Goal: Find specific page/section: Find specific page/section

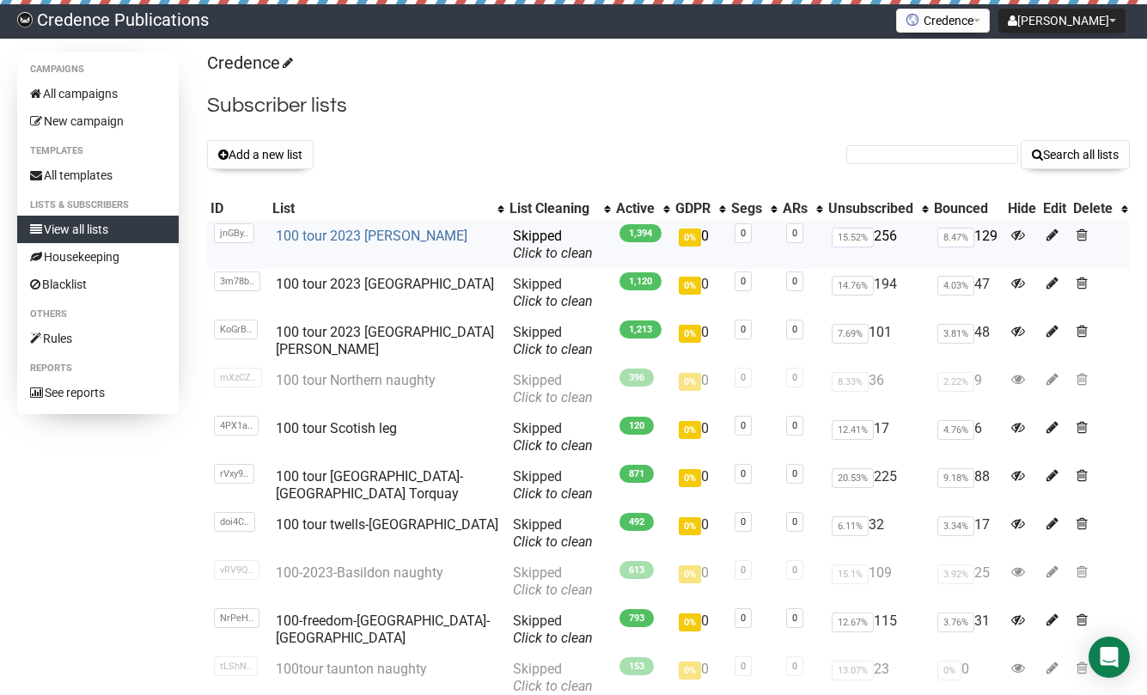
click at [397, 232] on link "100 tour 2023 [PERSON_NAME]" at bounding box center [372, 236] width 192 height 16
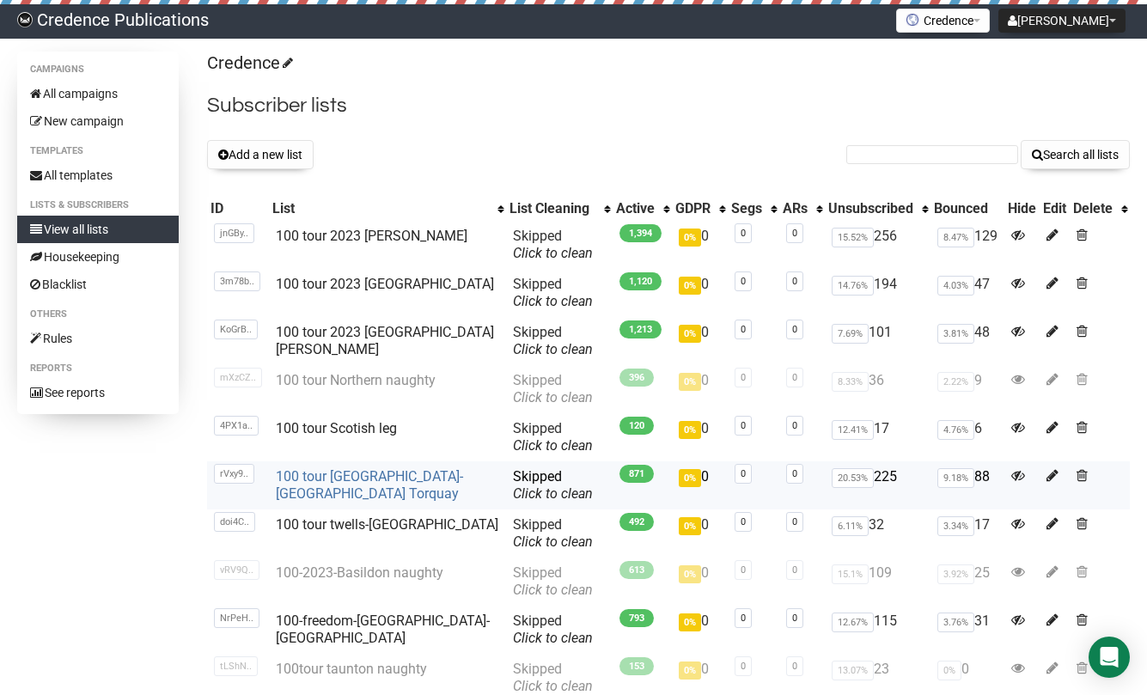
click at [395, 476] on link "100 tour Taunton-Ilminster Torquay" at bounding box center [369, 484] width 187 height 33
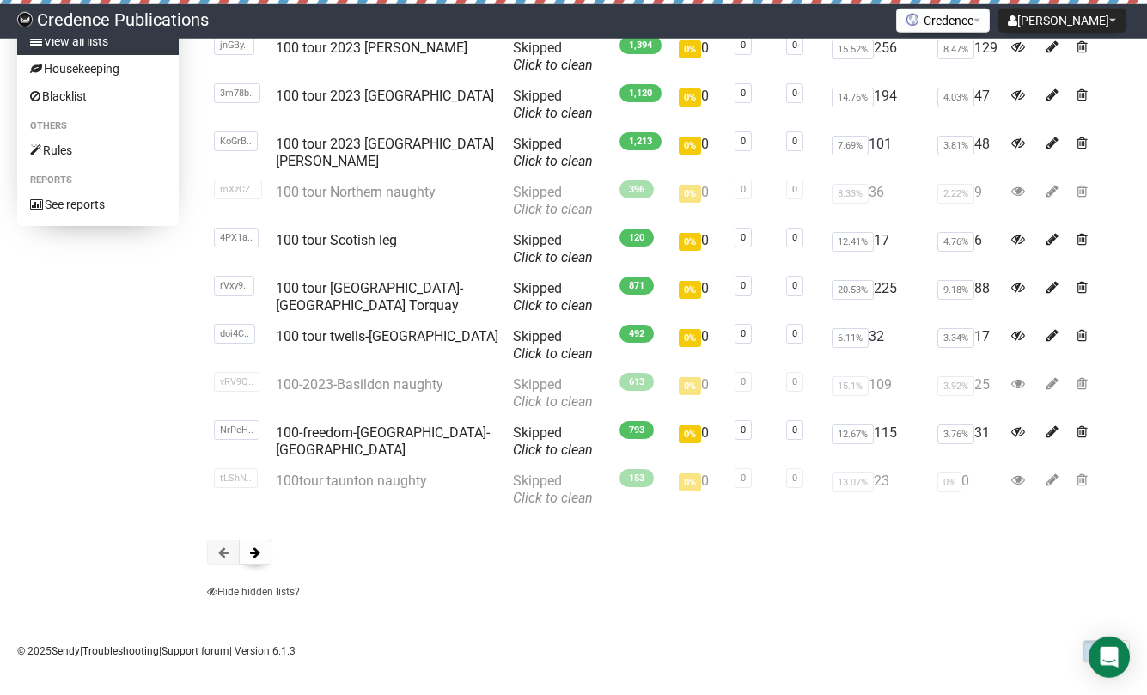
scroll to position [196, 0]
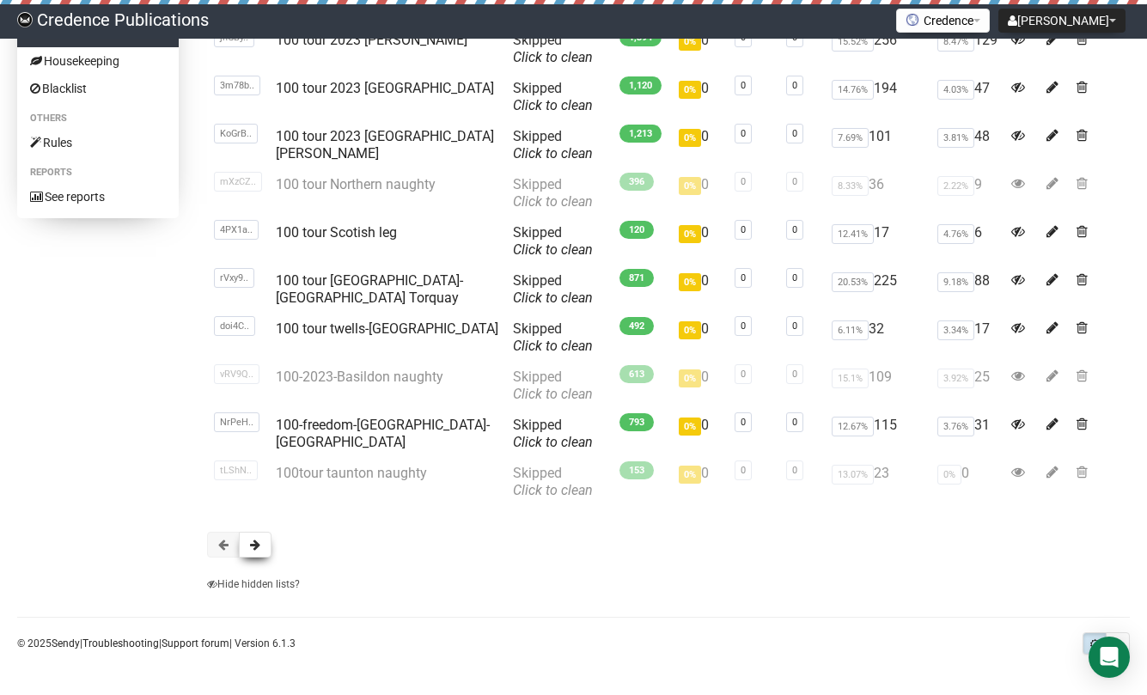
click at [260, 541] on span at bounding box center [255, 544] width 10 height 12
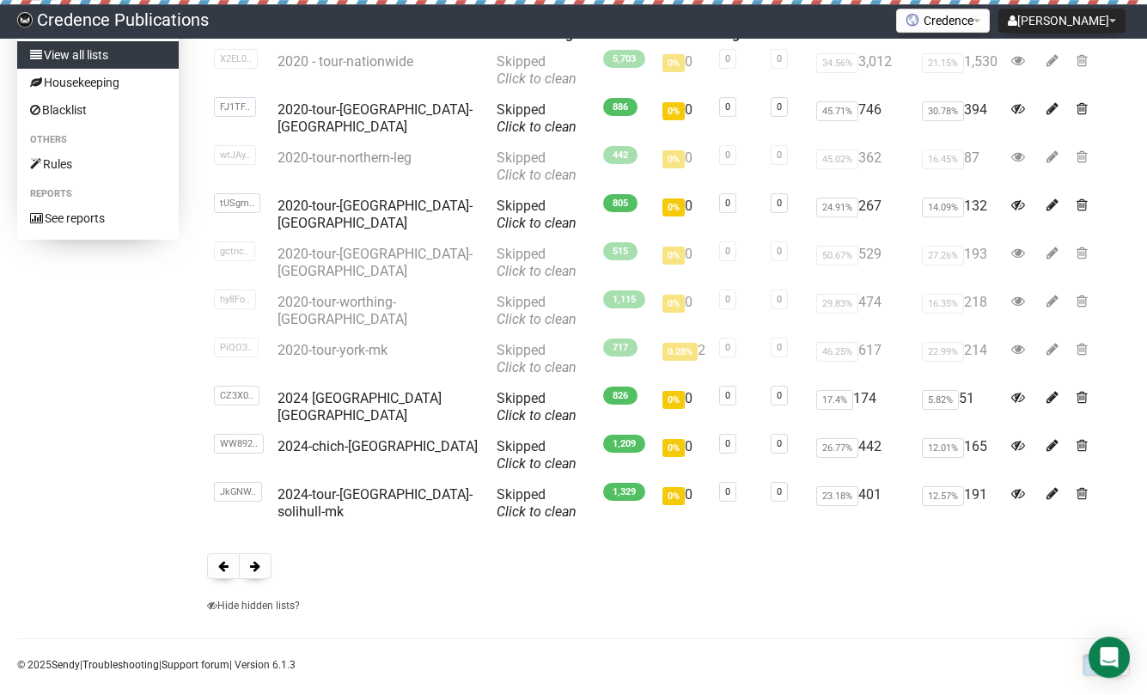
scroll to position [196, 0]
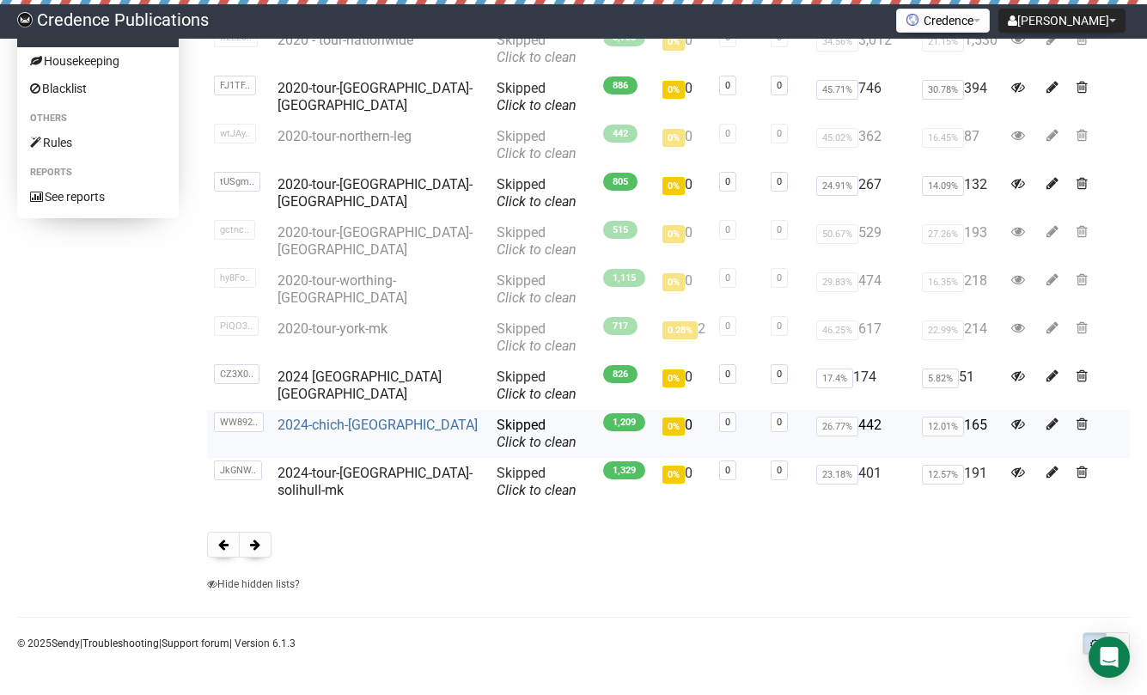
click at [332, 423] on link "2024-chich-bournemouth" at bounding box center [377, 425] width 200 height 16
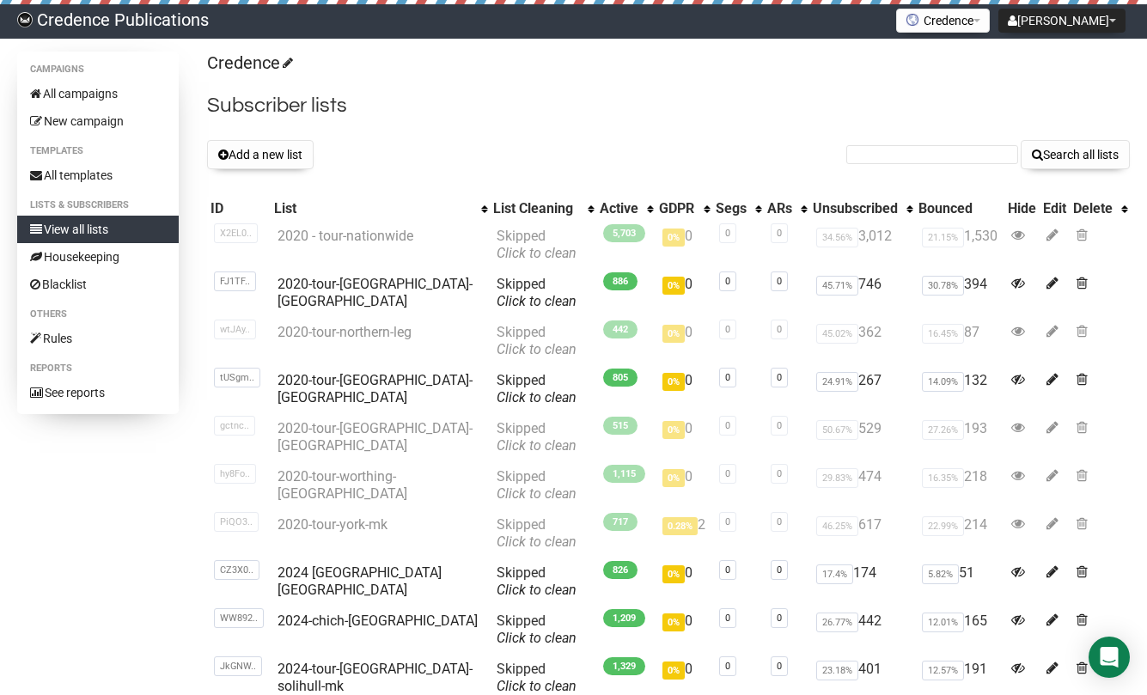
scroll to position [194, 0]
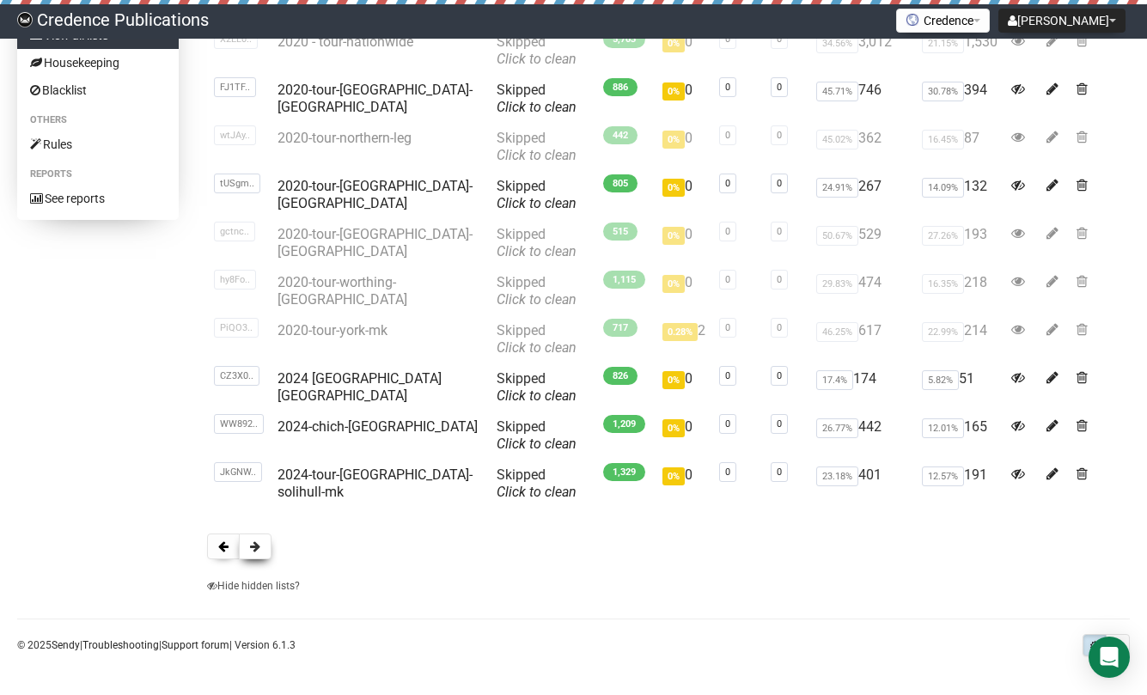
click at [259, 550] on span at bounding box center [255, 546] width 10 height 12
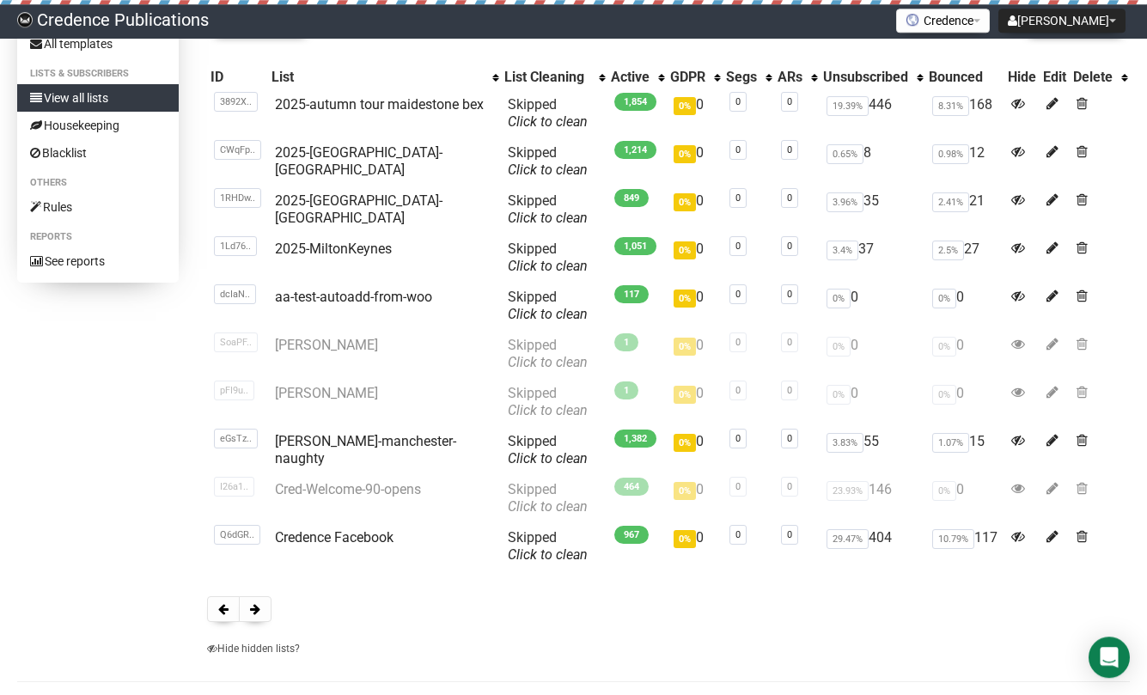
scroll to position [113, 0]
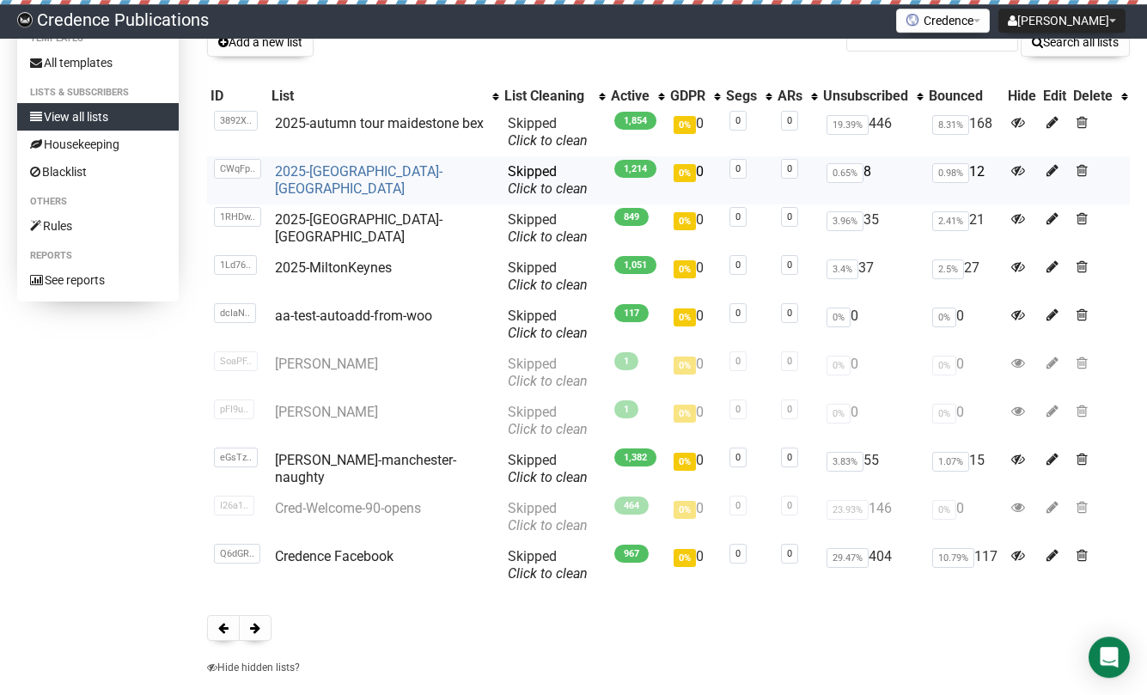
click at [319, 167] on link "2025-edinburgh-york" at bounding box center [358, 179] width 167 height 33
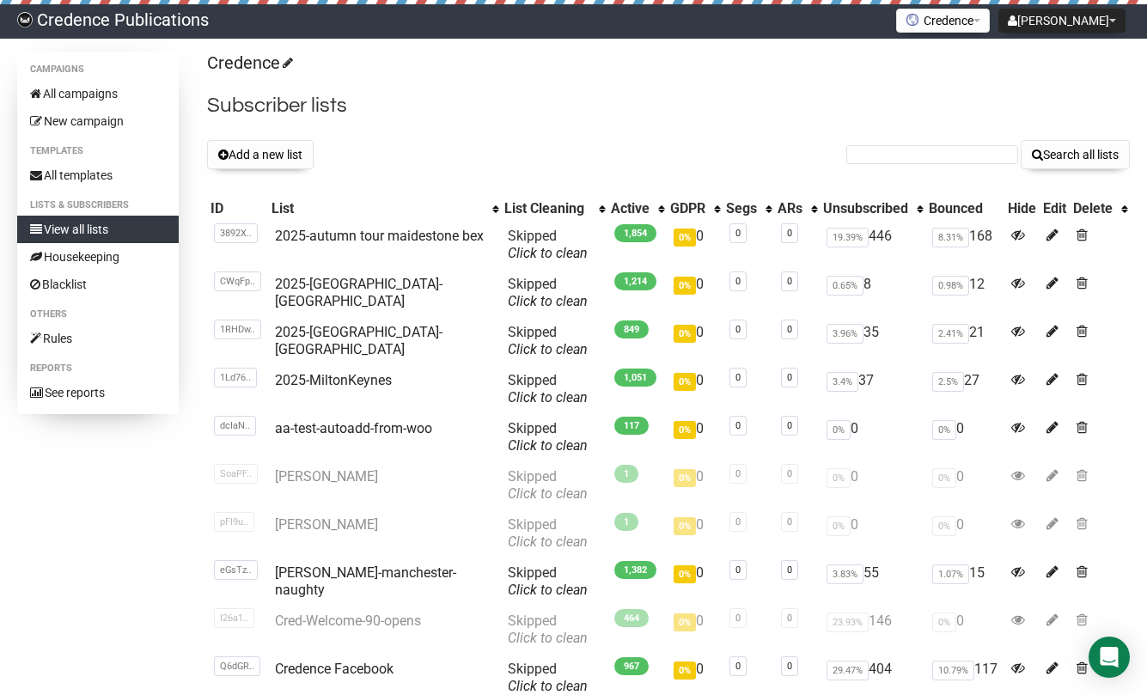
scroll to position [112, 0]
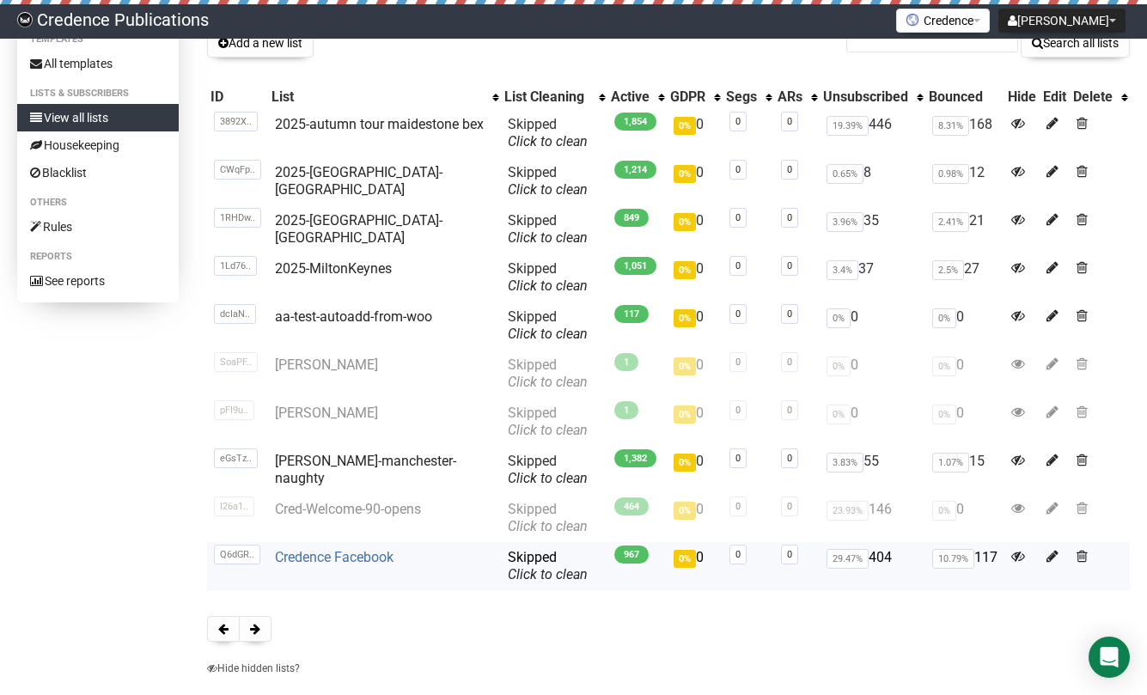
click at [301, 551] on link "Credence Facebook" at bounding box center [334, 557] width 119 height 16
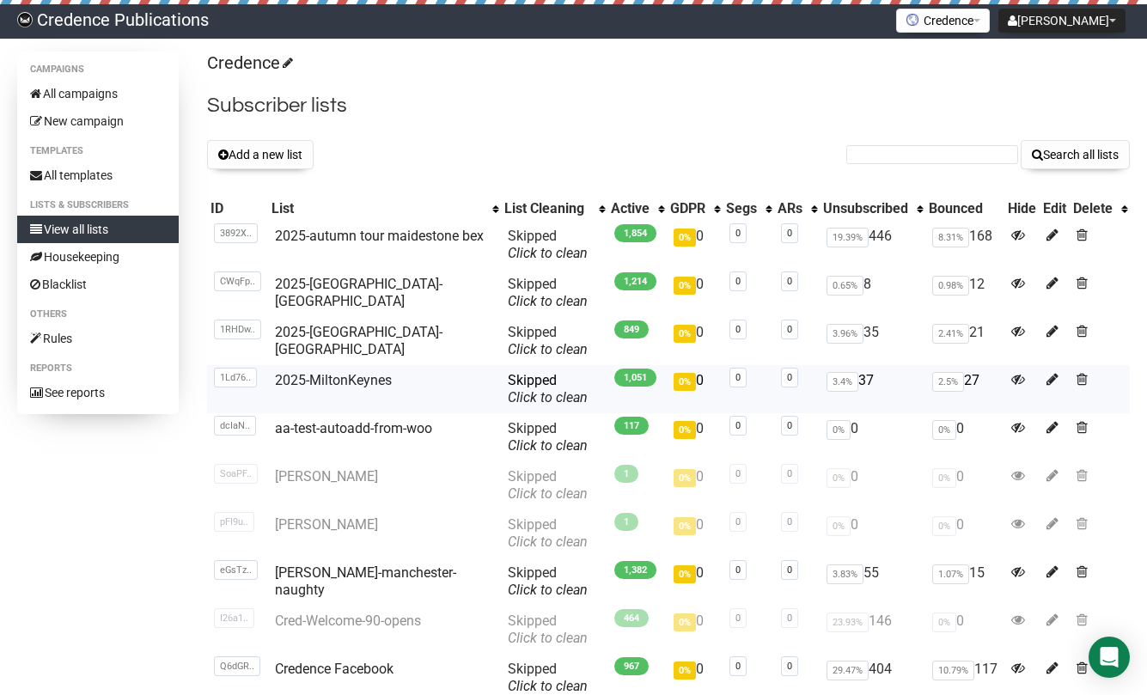
scroll to position [112, 0]
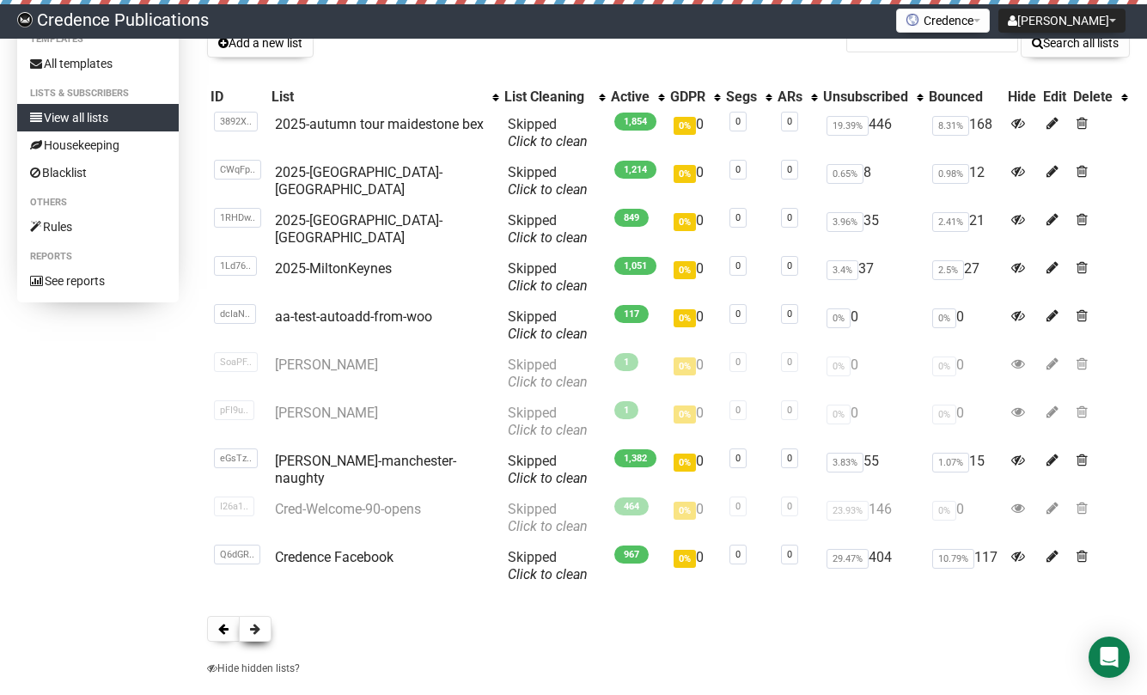
click at [261, 622] on button at bounding box center [255, 629] width 33 height 26
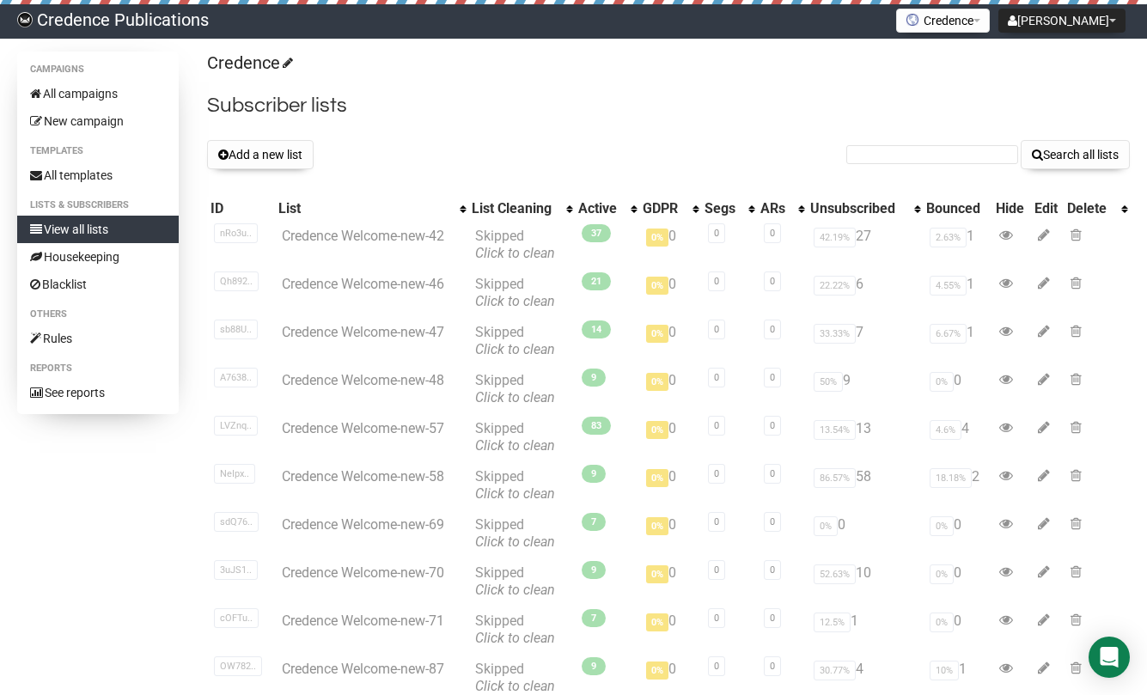
scroll to position [196, 0]
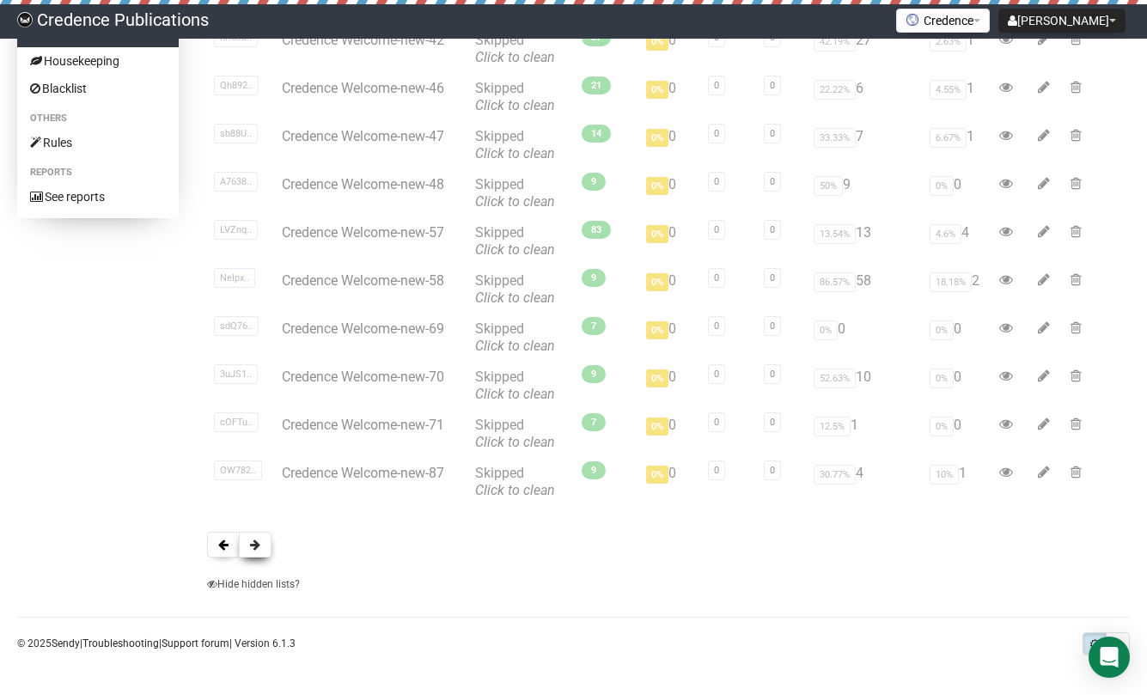
click at [252, 550] on span at bounding box center [255, 544] width 10 height 12
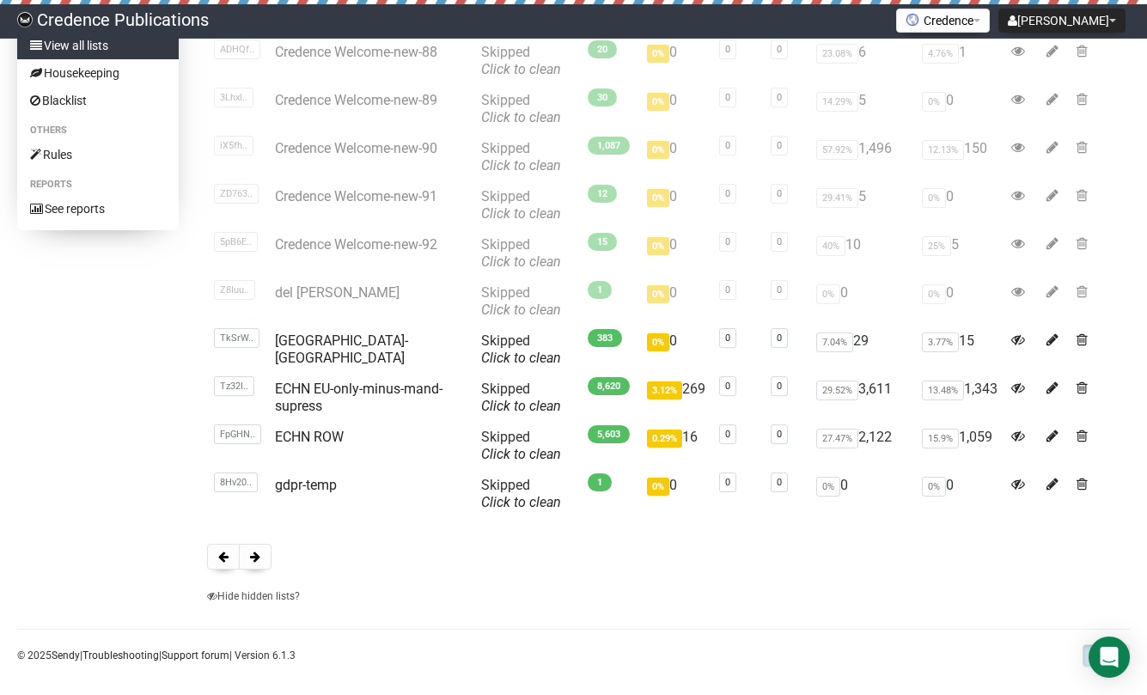
scroll to position [183, 0]
click at [255, 559] on span at bounding box center [255, 557] width 10 height 12
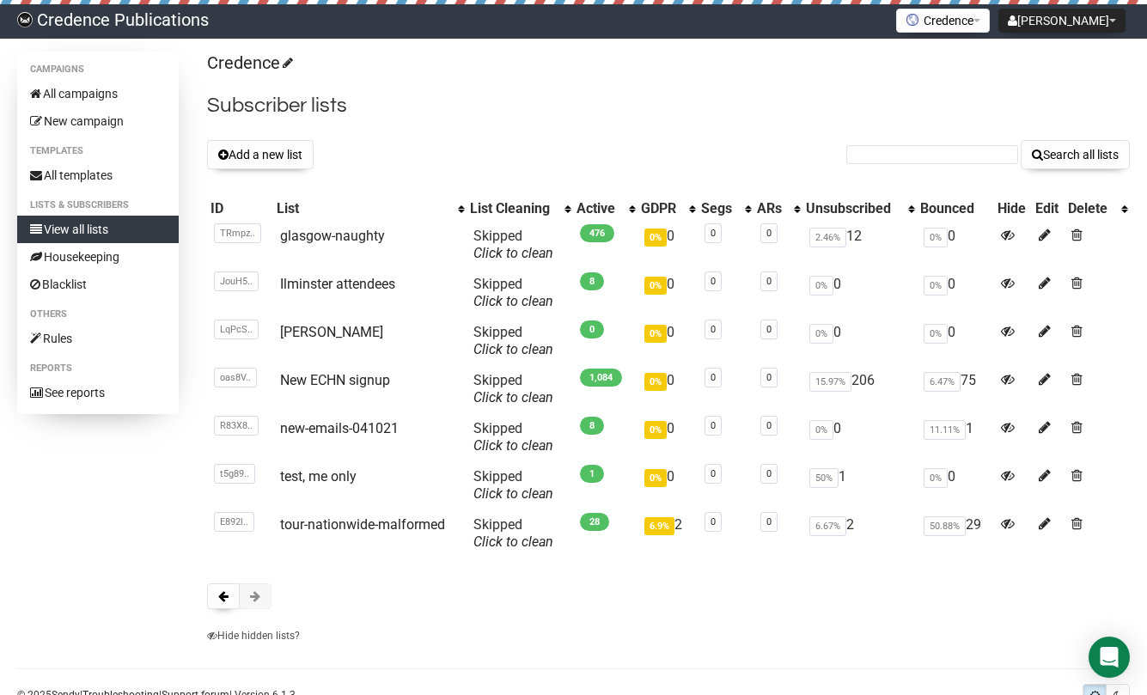
click at [259, 596] on span at bounding box center [255, 596] width 10 height 12
click at [218, 595] on button at bounding box center [223, 596] width 33 height 26
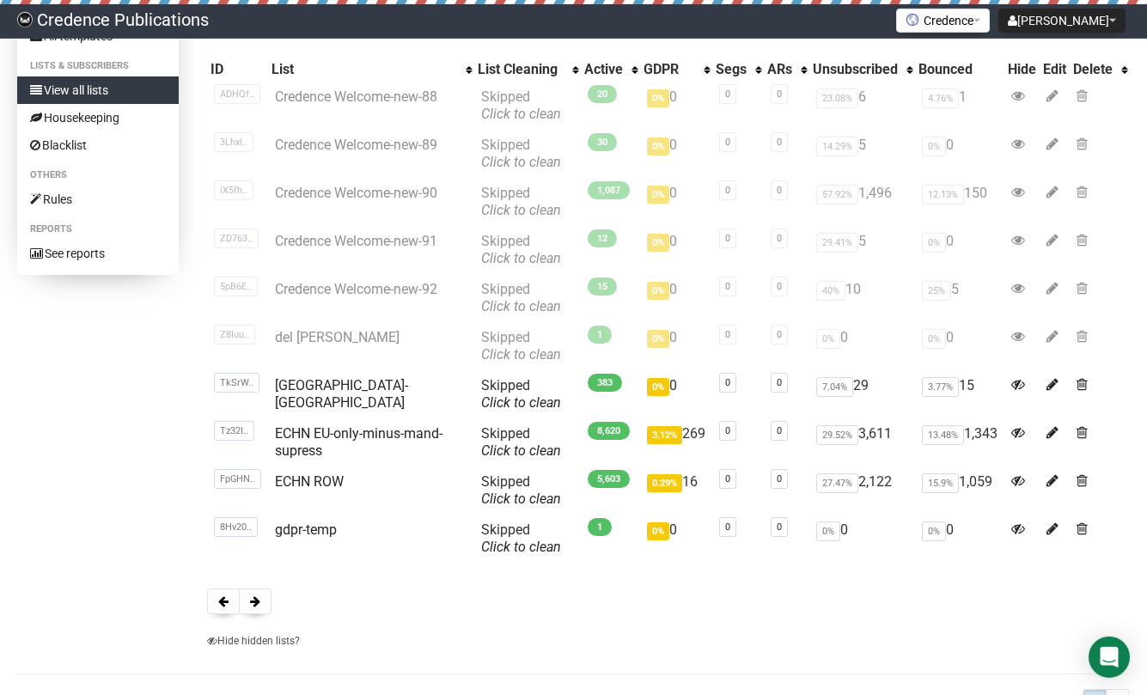
scroll to position [141, 0]
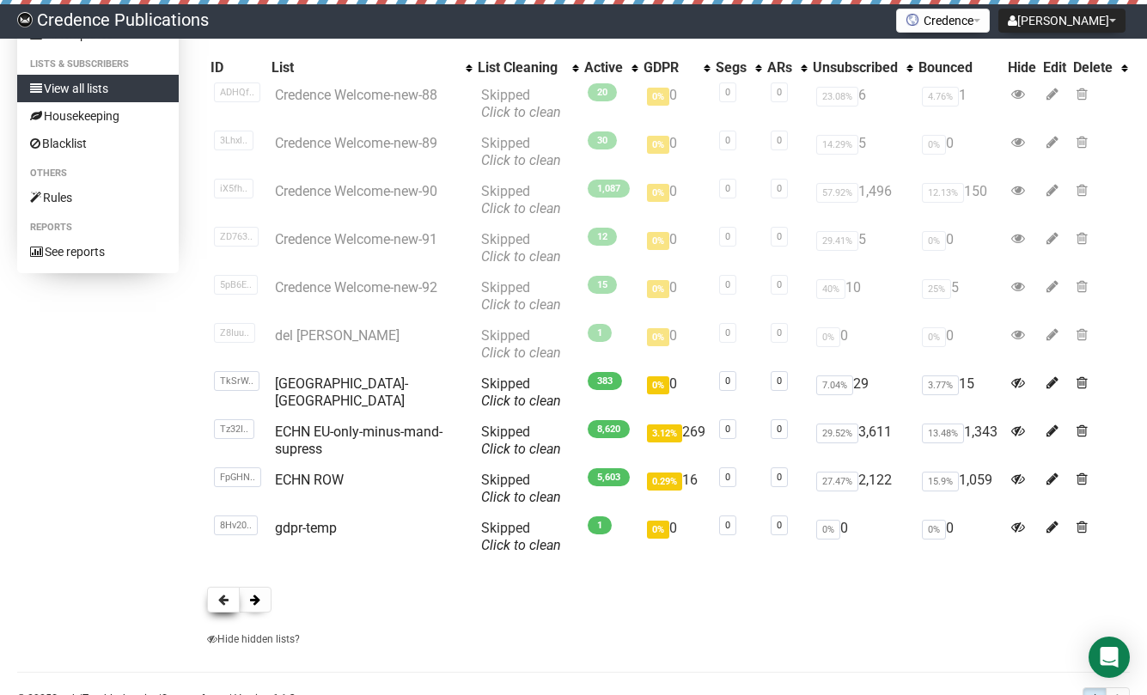
click at [222, 600] on span at bounding box center [223, 599] width 10 height 12
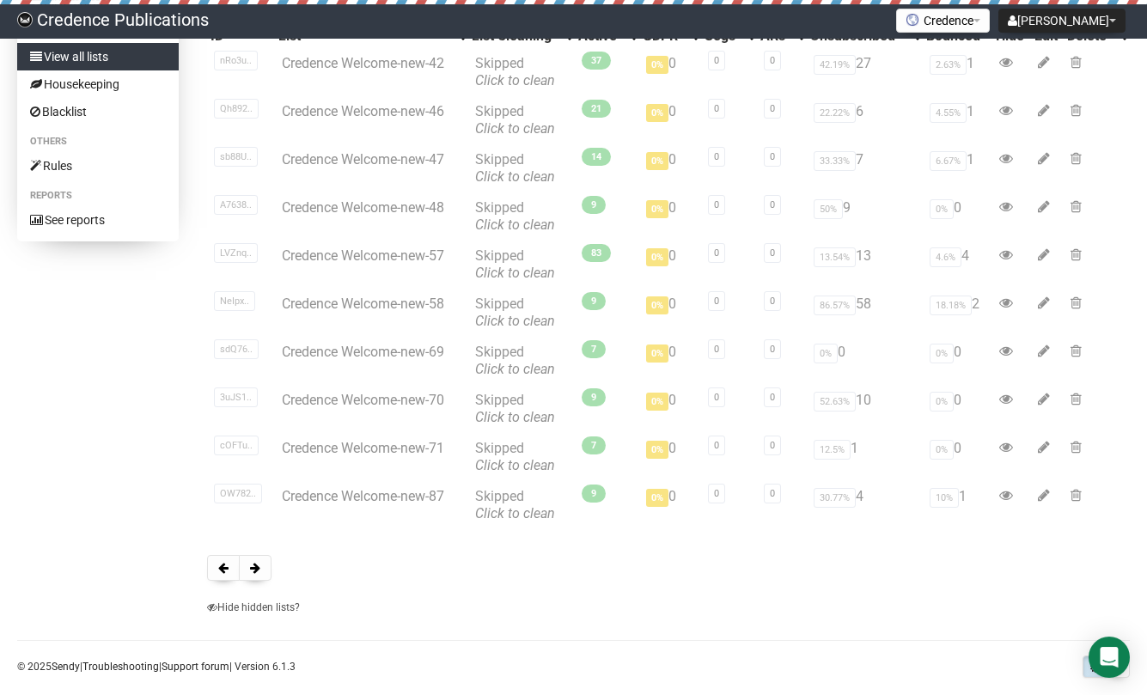
scroll to position [196, 0]
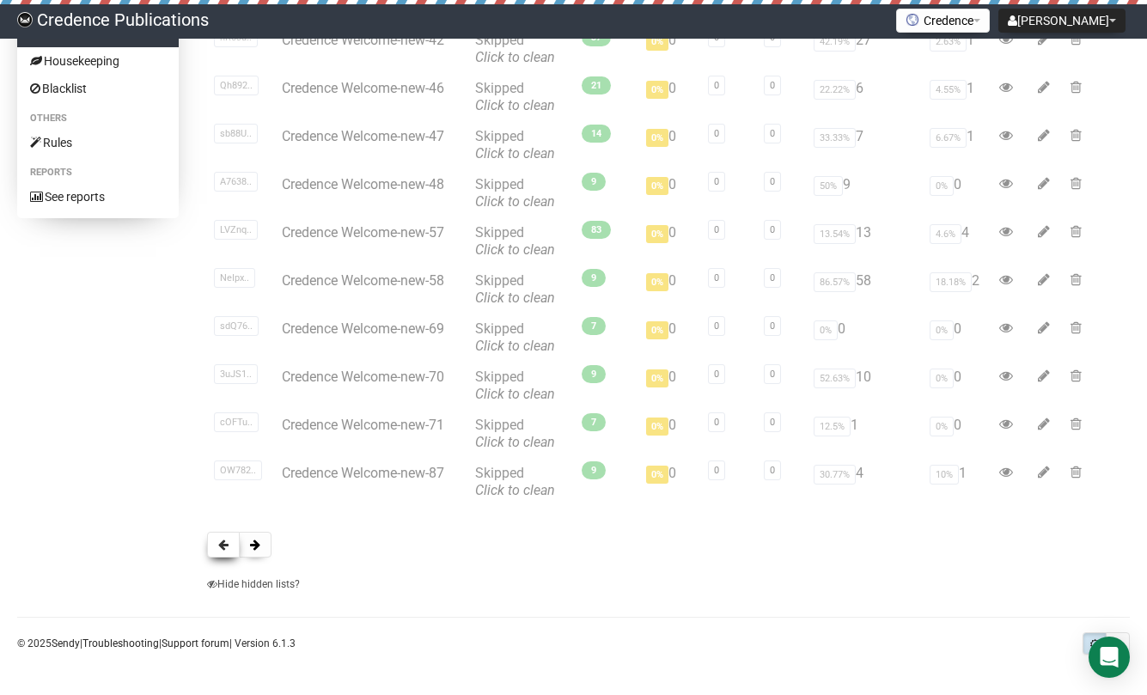
click at [217, 549] on button at bounding box center [223, 545] width 33 height 26
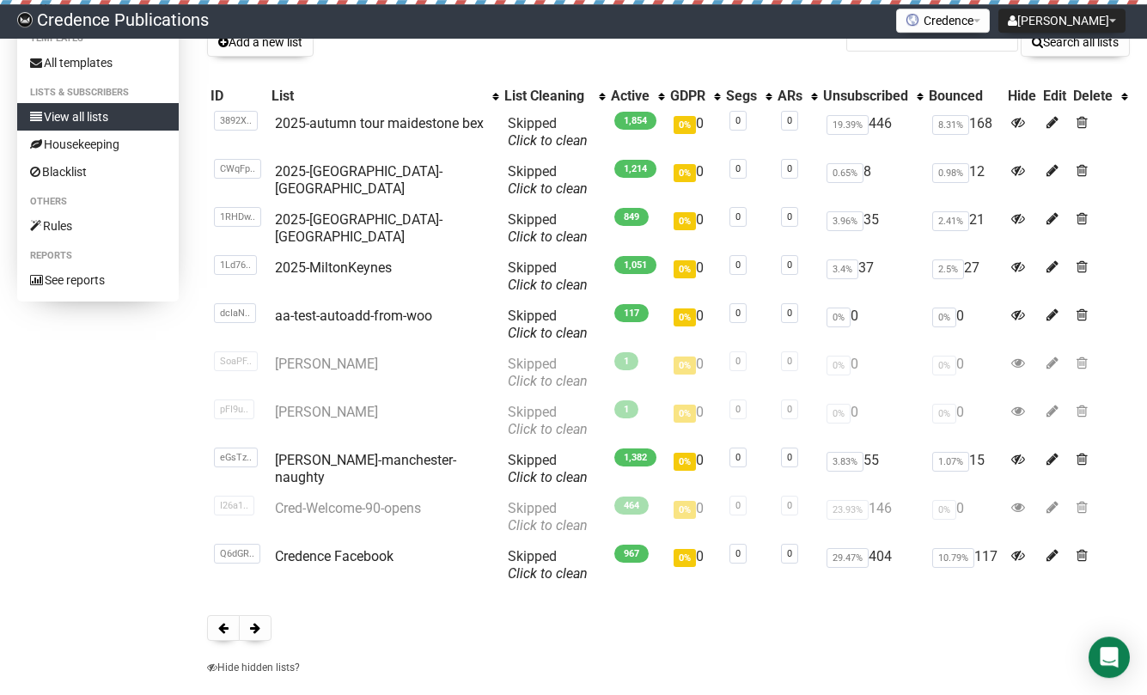
scroll to position [83, 0]
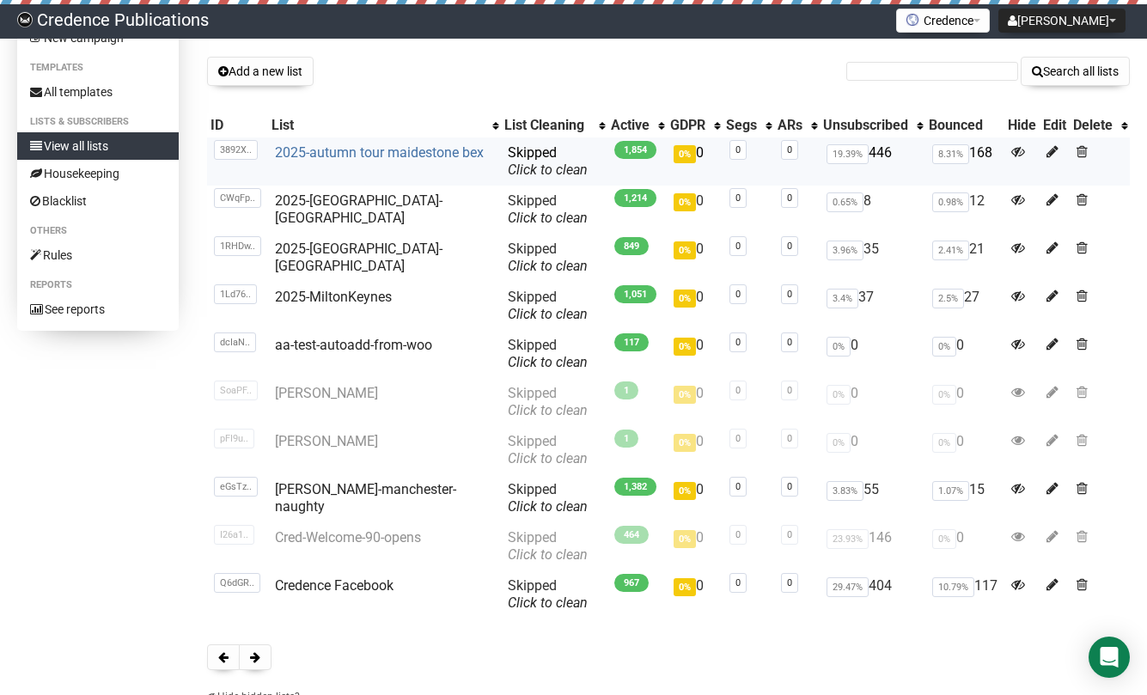
click at [357, 148] on link "2025-autumn tour maidestone bex" at bounding box center [379, 152] width 209 height 16
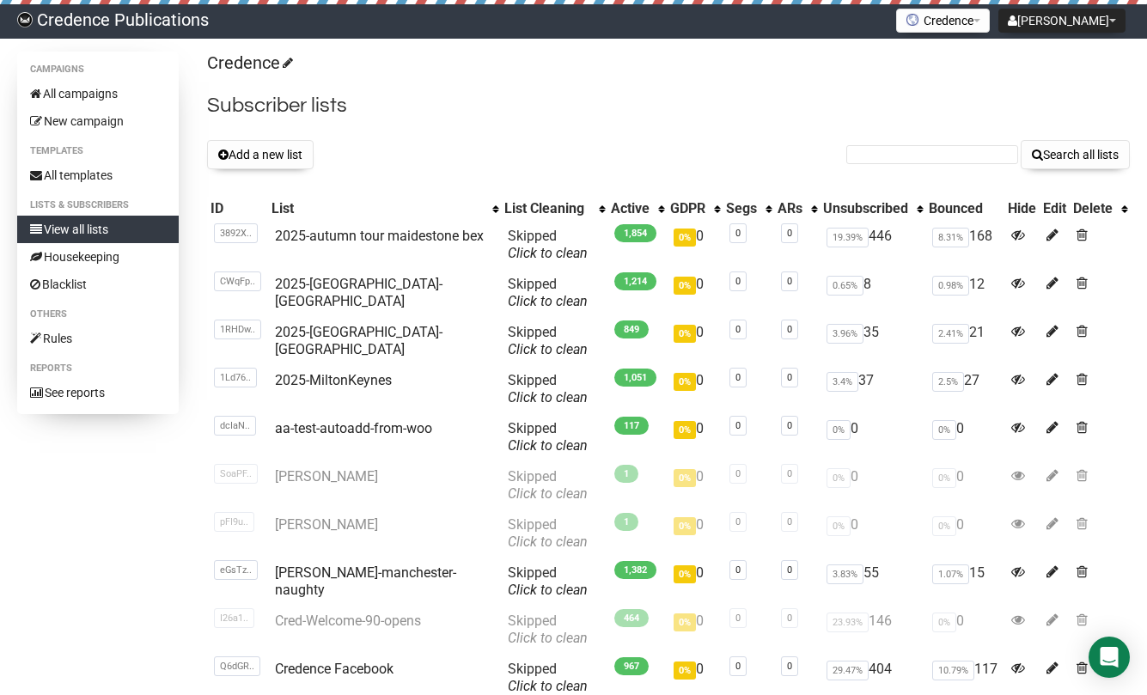
scroll to position [83, 0]
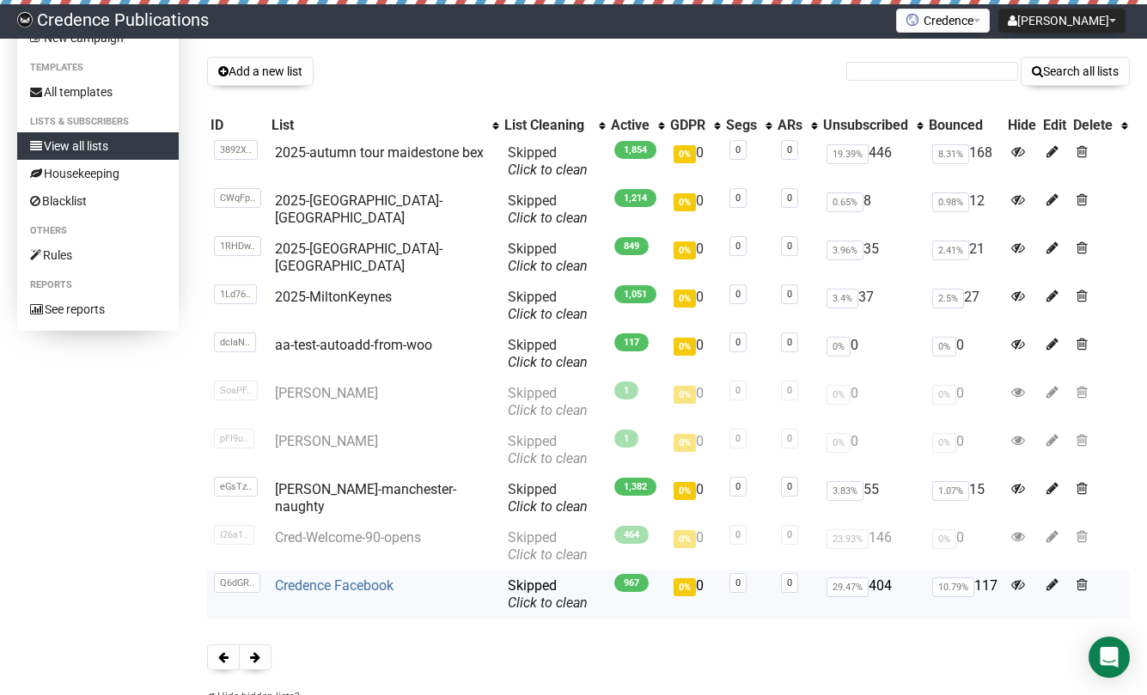
click at [319, 581] on link "Credence Facebook" at bounding box center [334, 585] width 119 height 16
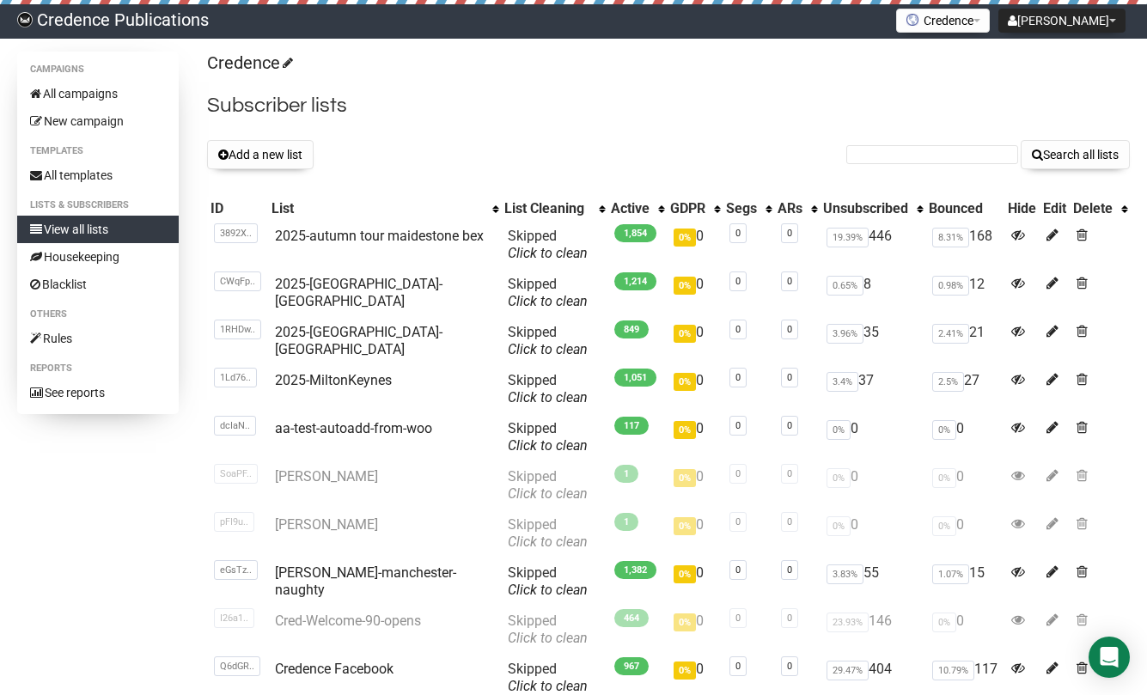
scroll to position [83, 0]
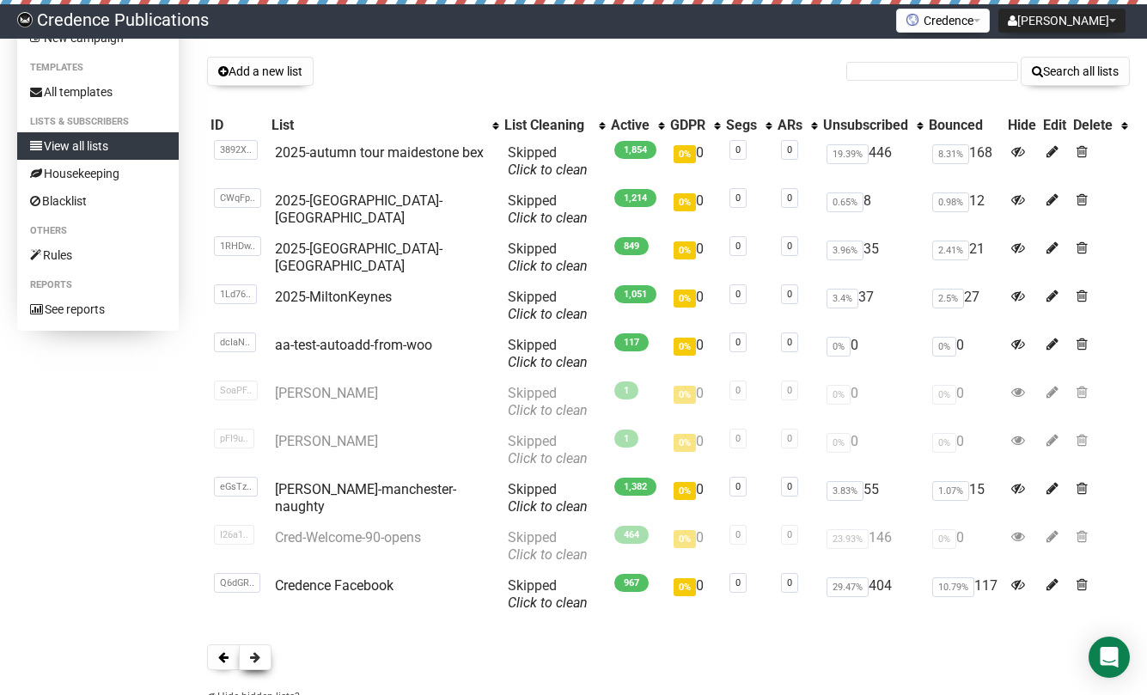
click at [252, 657] on span at bounding box center [255, 657] width 10 height 12
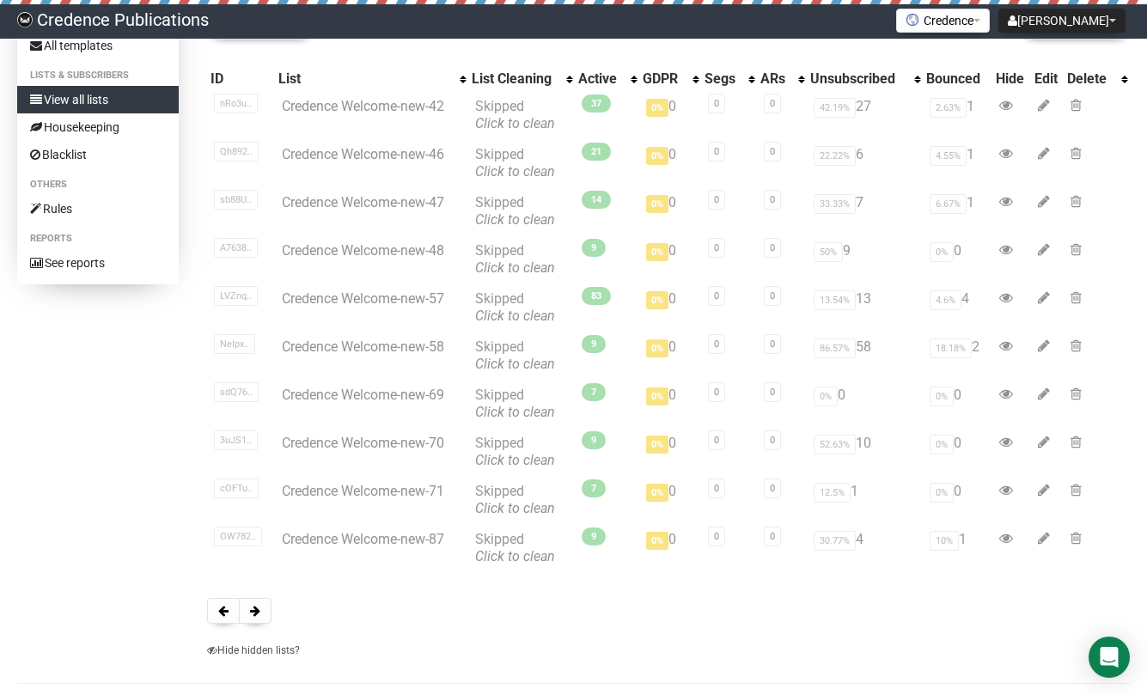
scroll to position [196, 0]
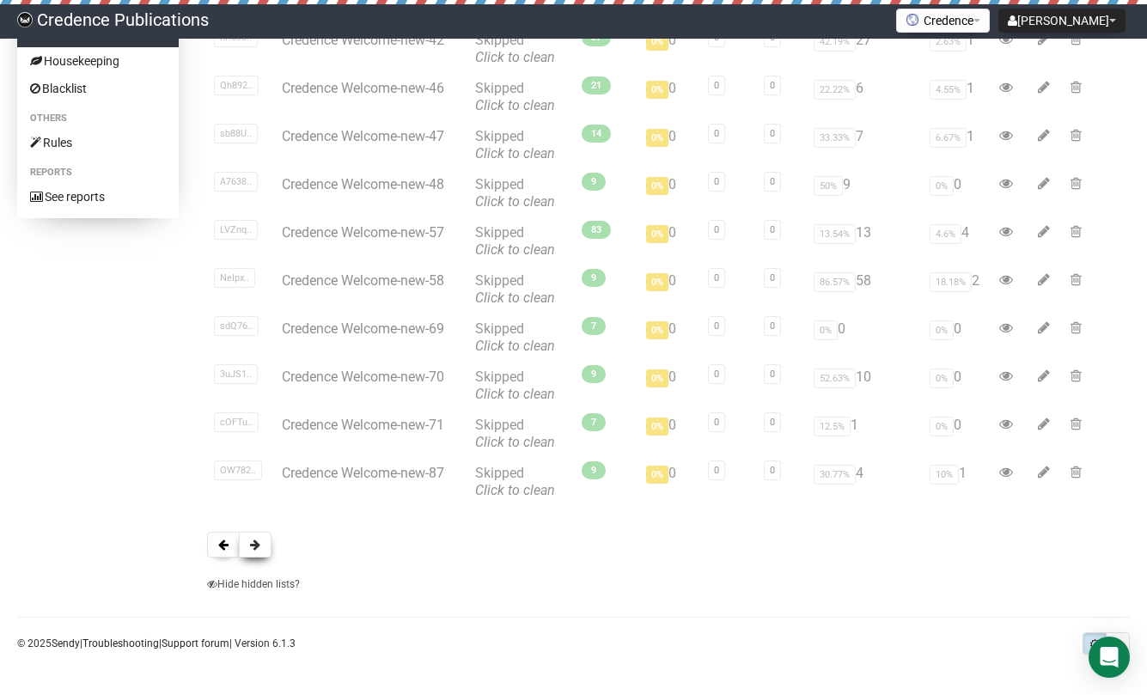
click at [261, 541] on button at bounding box center [255, 545] width 33 height 26
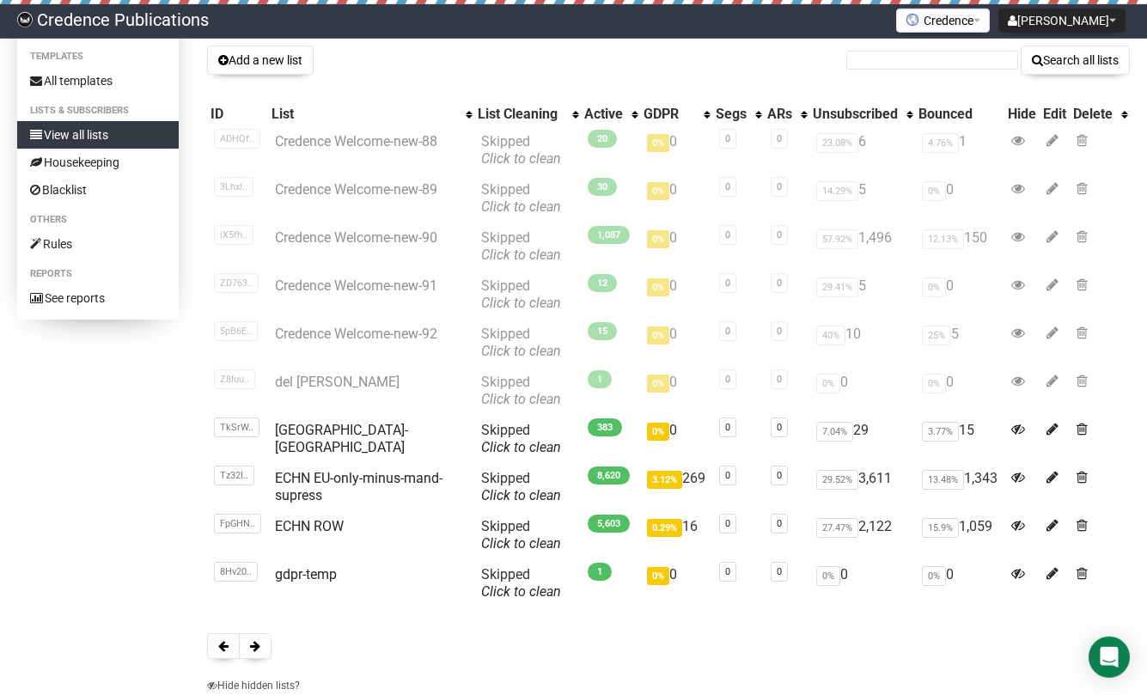
scroll to position [142, 0]
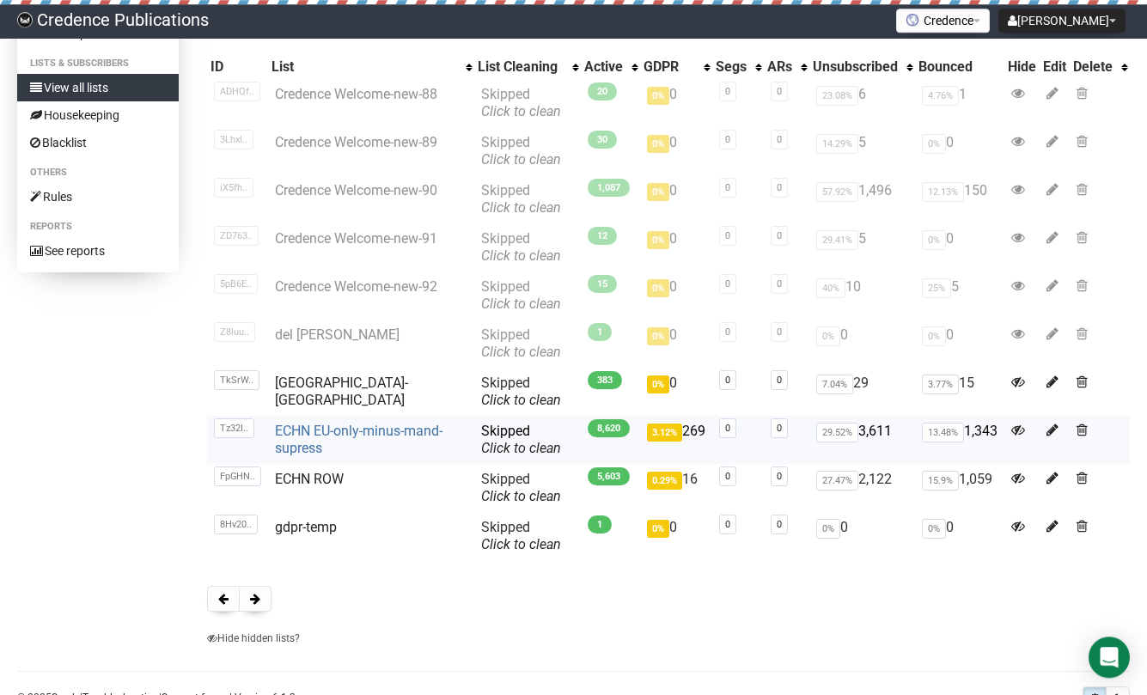
click at [309, 438] on link "ECHN EU-only-minus-mand-supress" at bounding box center [358, 439] width 167 height 33
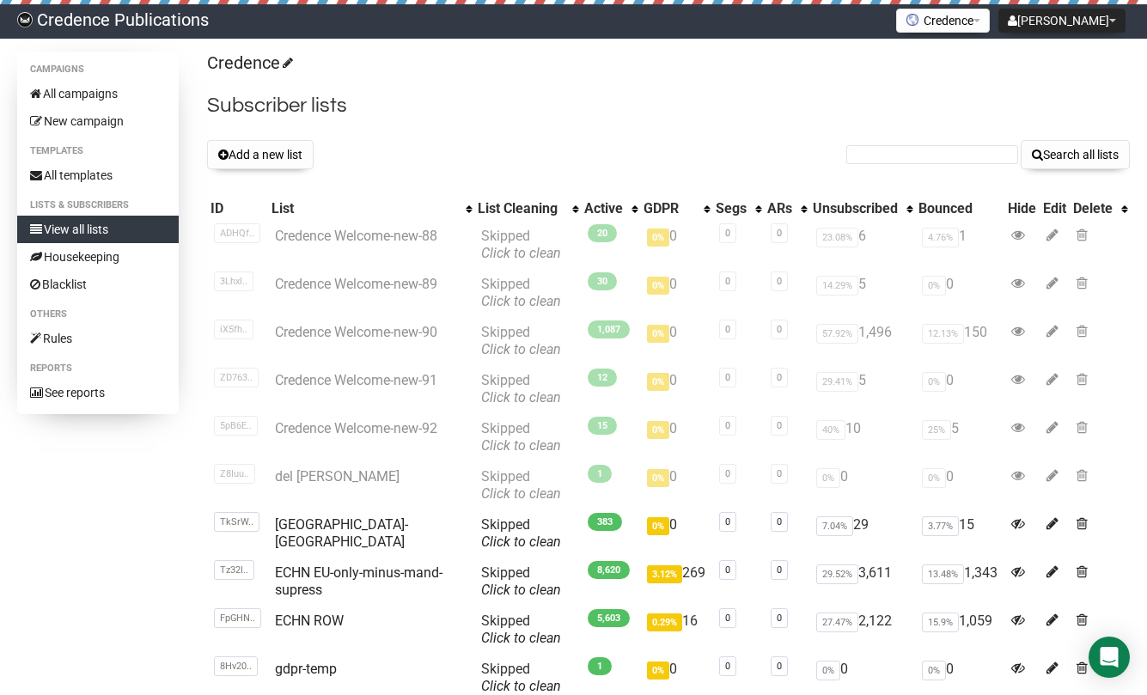
scroll to position [142, 0]
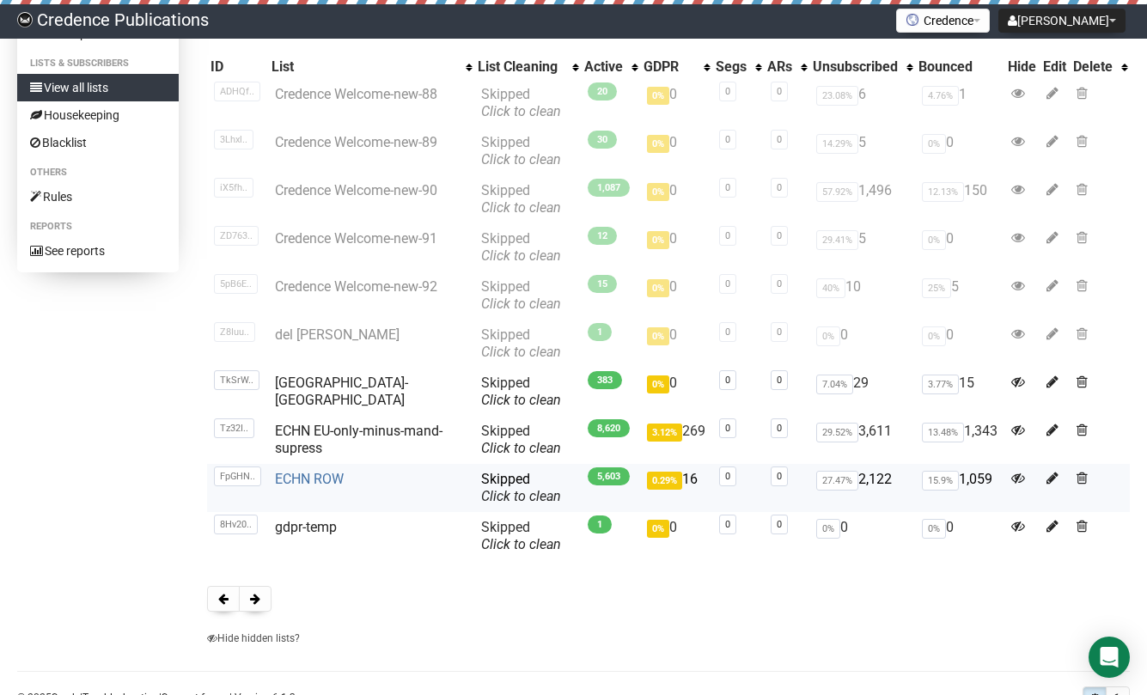
click at [294, 477] on link "ECHN ROW" at bounding box center [309, 479] width 69 height 16
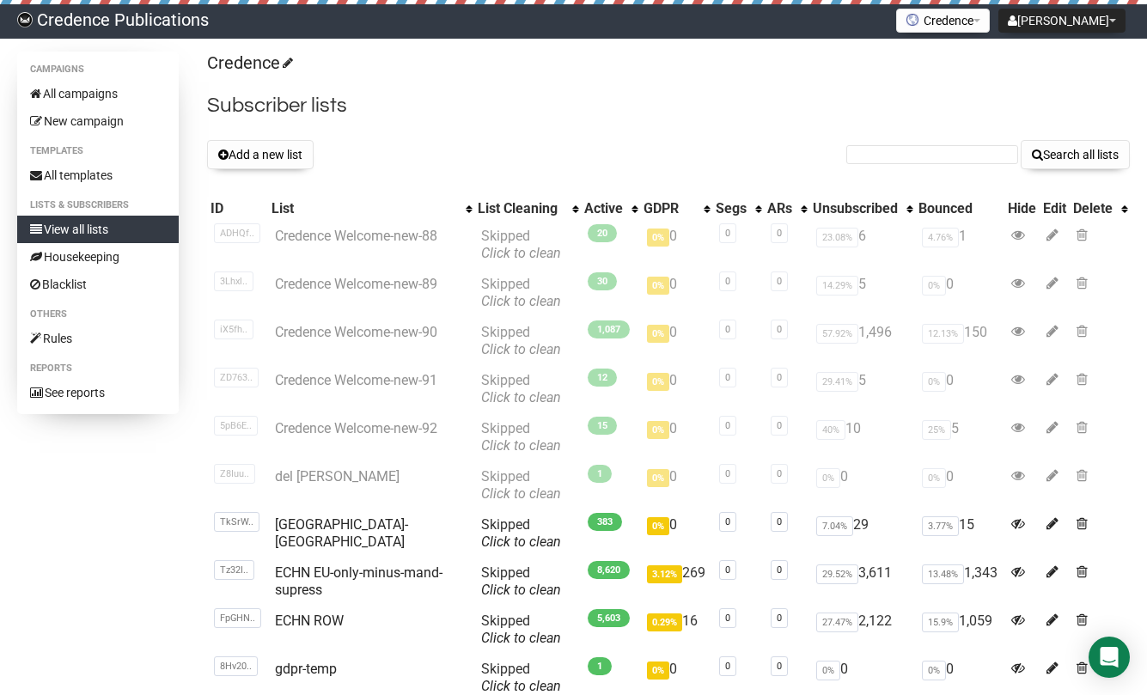
scroll to position [142, 0]
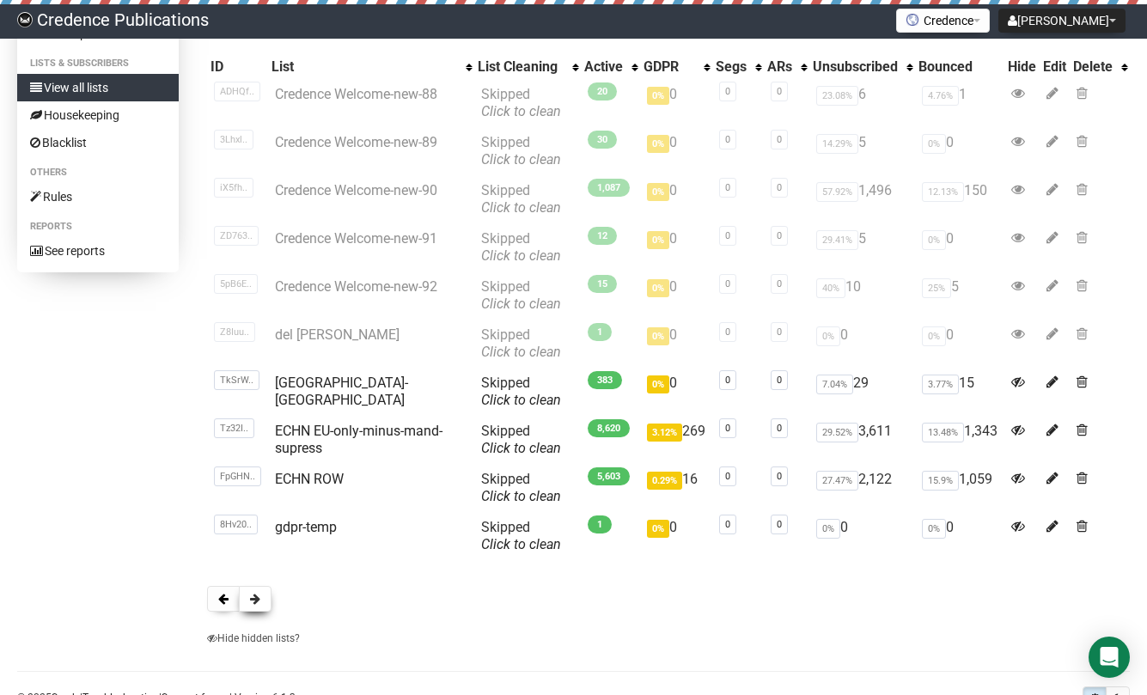
click at [253, 597] on span at bounding box center [255, 599] width 10 height 12
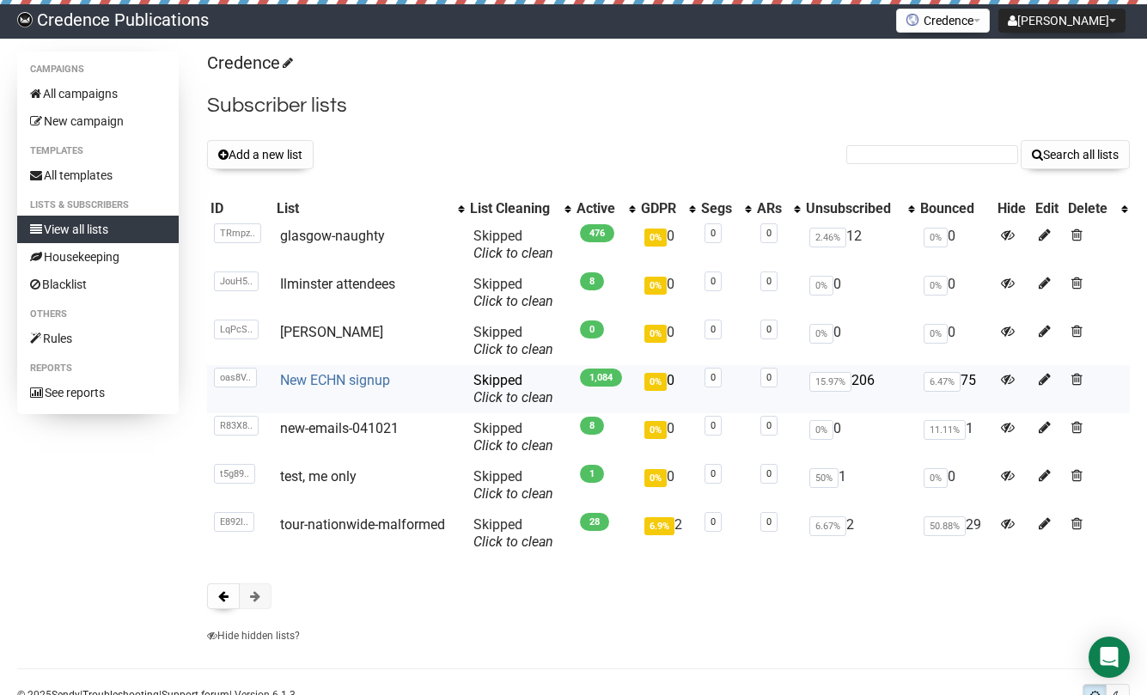
click at [329, 378] on link "New ECHN signup" at bounding box center [335, 380] width 110 height 16
click at [257, 596] on span at bounding box center [255, 596] width 10 height 12
click at [220, 593] on span at bounding box center [223, 596] width 10 height 12
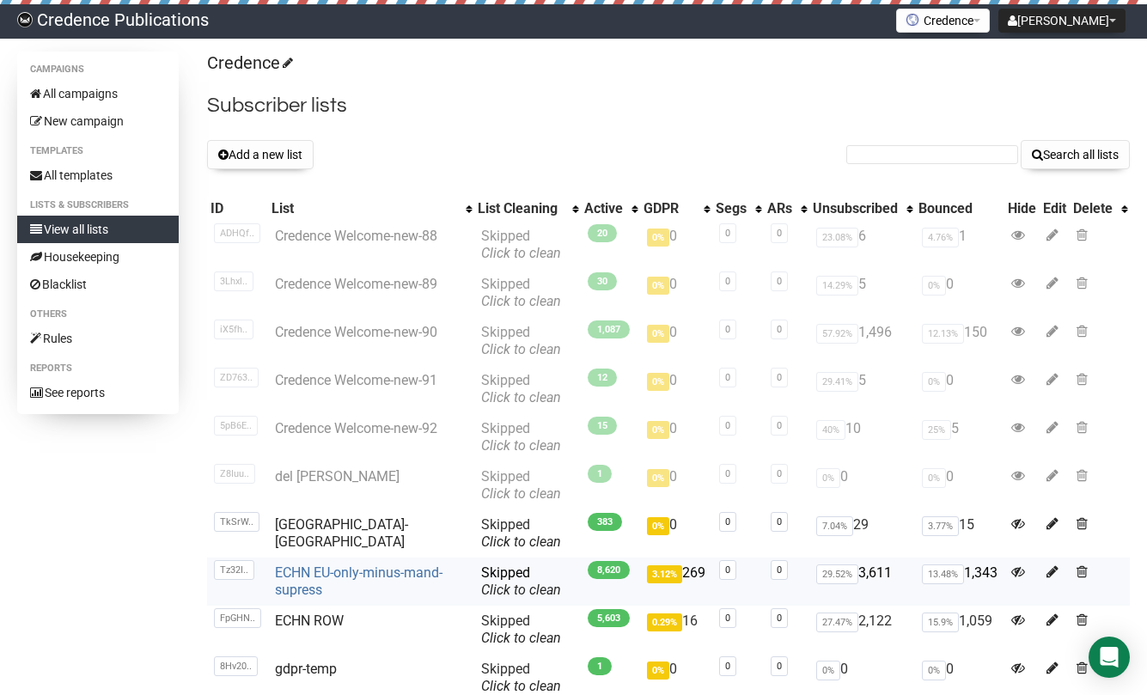
click at [291, 573] on link "ECHN EU-only-minus-mand-supress" at bounding box center [358, 580] width 167 height 33
